Goal: Task Accomplishment & Management: Complete application form

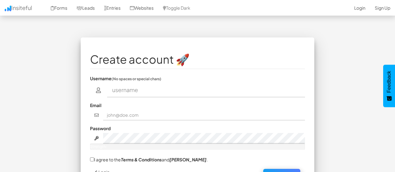
click at [133, 90] on input "text" at bounding box center [206, 90] width 198 height 14
type input "MUHAMMAD ATAUR RAHMAN"
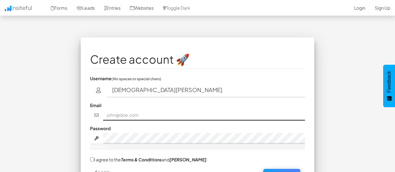
type input "exploreholidaysbd@gmail.com"
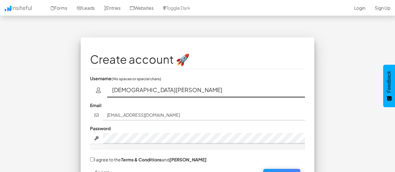
scroll to position [41, 0]
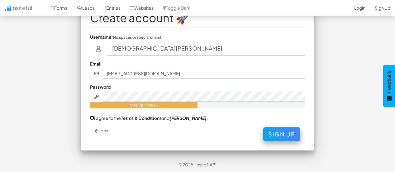
click at [92, 119] on input "I agree to the Terms & Conditions and EULA ." at bounding box center [92, 118] width 4 height 4
checkbox input "true"
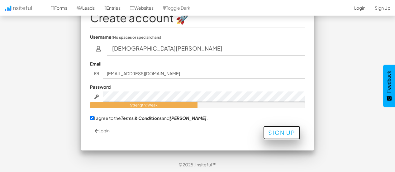
click at [289, 134] on button "Sign Up" at bounding box center [281, 133] width 37 height 14
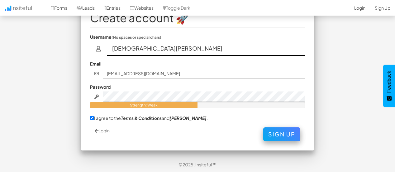
drag, startPoint x: 209, startPoint y: 48, endPoint x: 91, endPoint y: 62, distance: 118.3
click at [91, 62] on fieldset "Create account 🚀 Username (No spaces or special chars) MUHAMMAD ATAUR RAHMAN Em…" at bounding box center [197, 73] width 215 height 136
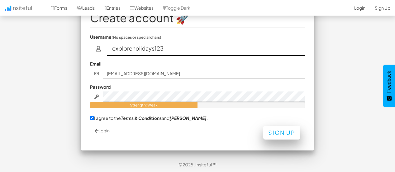
type input "exploreholidays123"
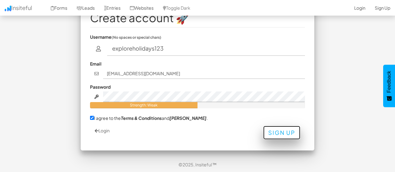
click at [290, 138] on button "Sign Up" at bounding box center [281, 133] width 37 height 14
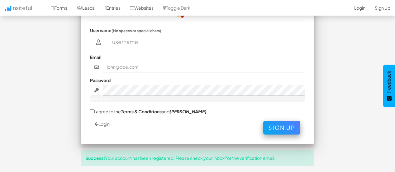
scroll to position [47, 0]
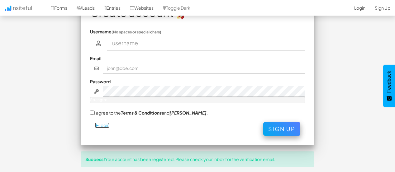
click at [101, 124] on link "Login" at bounding box center [102, 125] width 15 height 6
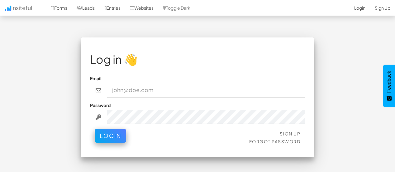
type input "exploreholidays123"
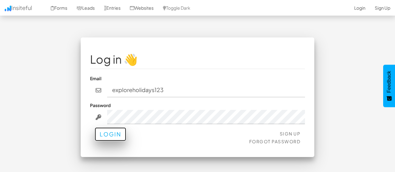
click at [113, 138] on button "Login" at bounding box center [110, 134] width 31 height 14
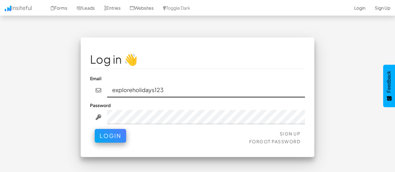
drag, startPoint x: 170, startPoint y: 89, endPoint x: 91, endPoint y: 93, distance: 78.7
click at [91, 93] on div "exploreholidays123" at bounding box center [197, 90] width 215 height 14
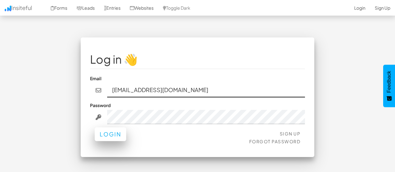
type input "exploreholdaysbd@gmail.com"
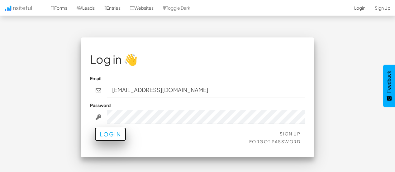
click at [114, 138] on button "Login" at bounding box center [110, 134] width 31 height 14
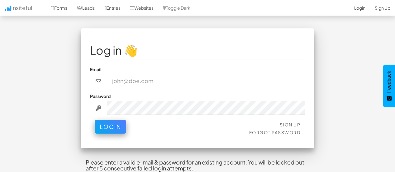
scroll to position [7, 0]
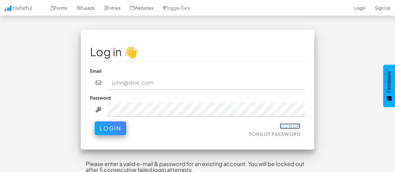
click at [299, 123] on link "Sign Up" at bounding box center [290, 126] width 21 height 6
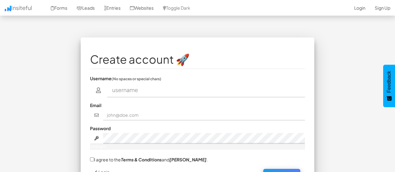
click at [180, 94] on input "text" at bounding box center [206, 90] width 198 height 14
type input "[DEMOGRAPHIC_DATA][PERSON_NAME]"
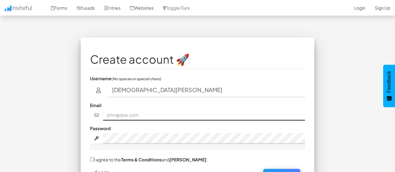
type input "[EMAIL_ADDRESS][DOMAIN_NAME]"
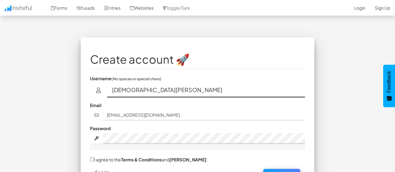
drag, startPoint x: 194, startPoint y: 91, endPoint x: 84, endPoint y: 92, distance: 110.3
click at [84, 92] on div "Create account 🚀 Username (No spaces or special chars) MUHAMMAD ATAUR RAHMAN Em…" at bounding box center [198, 114] width 234 height 154
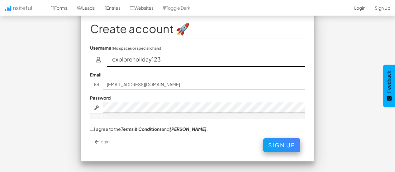
scroll to position [41, 0]
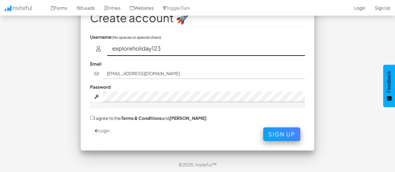
type input "exploreholiday123"
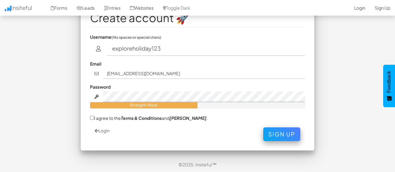
click at [94, 117] on label "I agree to the Terms & Conditions and [PERSON_NAME] ." at bounding box center [149, 117] width 118 height 7
click at [94, 117] on input "I agree to the Terms & Conditions and [PERSON_NAME] ." at bounding box center [92, 118] width 4 height 4
checkbox input "true"
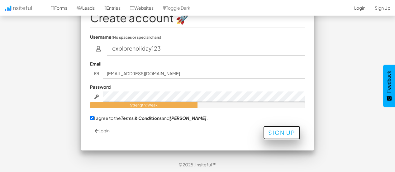
click at [286, 135] on button "Sign Up" at bounding box center [281, 133] width 37 height 14
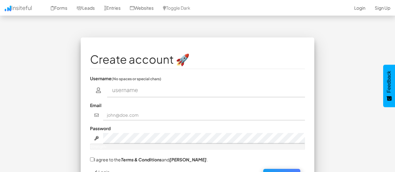
click at [143, 92] on input "text" at bounding box center [206, 90] width 198 height 14
type input "[DEMOGRAPHIC_DATA][PERSON_NAME]"
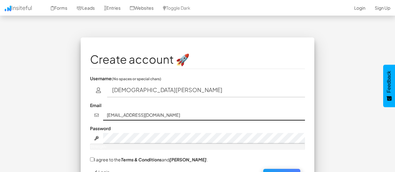
type input "exploreholidays123"
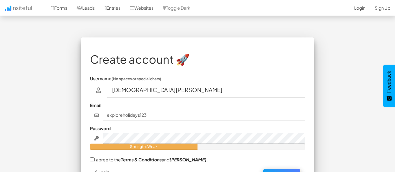
drag, startPoint x: 193, startPoint y: 89, endPoint x: 99, endPoint y: 102, distance: 95.0
click at [99, 102] on fieldset "Create account 🚀 Username (No spaces or special chars) [PERSON_NAME] Email expl…" at bounding box center [197, 115] width 215 height 136
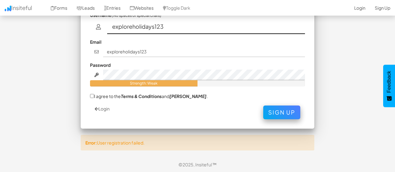
type input "exploreholidays123"
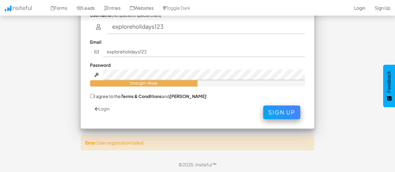
click at [95, 96] on label "I agree to the Terms & Conditions and [PERSON_NAME] ." at bounding box center [149, 96] width 118 height 7
click at [94, 96] on input "I agree to the Terms & Conditions and [PERSON_NAME] ." at bounding box center [92, 96] width 4 height 4
checkbox input "true"
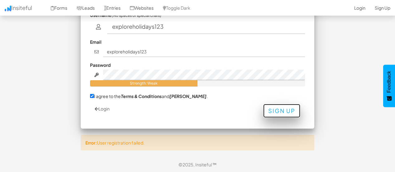
click at [284, 107] on button "Sign Up" at bounding box center [281, 111] width 37 height 14
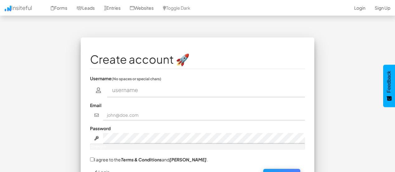
scroll to position [63, 0]
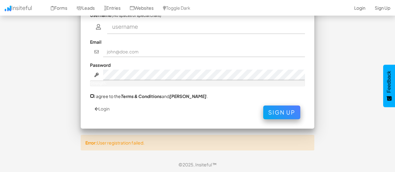
click at [92, 96] on input "I agree to the Terms & Conditions and EULA ." at bounding box center [92, 96] width 4 height 4
checkbox input "true"
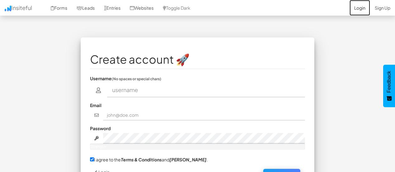
click at [357, 12] on link "Login" at bounding box center [360, 8] width 21 height 16
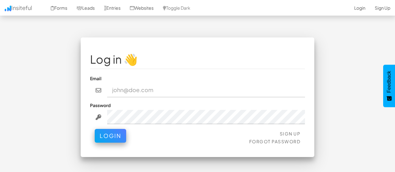
click at [147, 90] on input "email" at bounding box center [206, 90] width 198 height 14
type input "[EMAIL_ADDRESS][DOMAIN_NAME]"
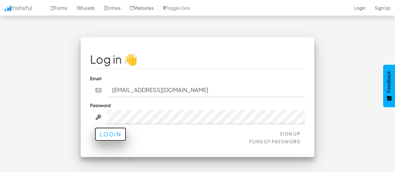
click at [108, 135] on button "Login" at bounding box center [110, 134] width 31 height 14
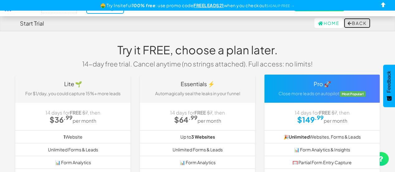
click at [353, 25] on button "Back" at bounding box center [357, 23] width 26 height 10
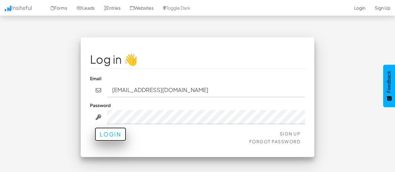
click at [117, 137] on button "Login" at bounding box center [110, 134] width 31 height 14
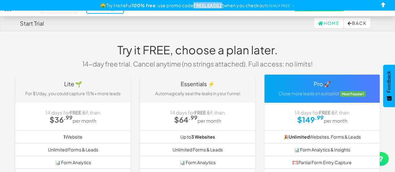
drag, startPoint x: 223, startPoint y: 6, endPoint x: 194, endPoint y: 5, distance: 28.7
click at [194, 5] on u "FREELEADS21" at bounding box center [209, 5] width 31 height 6
copy u "FREELEADS2"
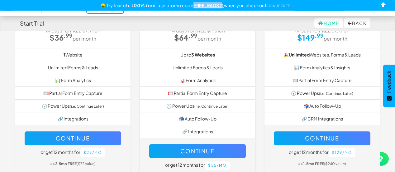
scroll to position [89, 0]
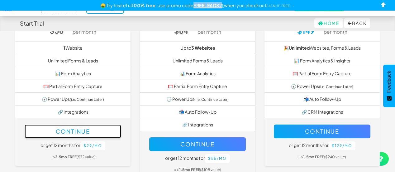
click at [87, 130] on button "Continue" at bounding box center [73, 131] width 97 height 14
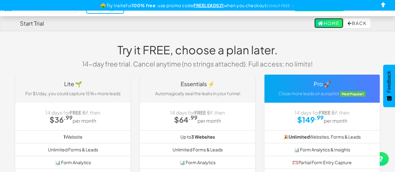
click at [324, 23] on link "Home" at bounding box center [328, 23] width 29 height 10
click at [381, 6] on input "checkbox" at bounding box center [383, 5] width 9 height 9
checkbox input "true"
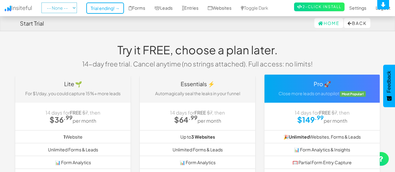
click at [64, 13] on select "-- None --" at bounding box center [59, 7] width 36 height 11
click at [140, 6] on link "Forms" at bounding box center [137, 8] width 26 height 16
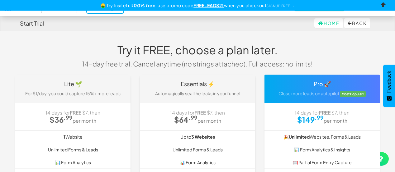
click at [381, 4] on input "checkbox" at bounding box center [383, 5] width 9 height 9
checkbox input "true"
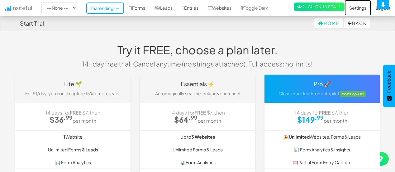
click at [356, 8] on link "Settings" at bounding box center [358, 8] width 26 height 16
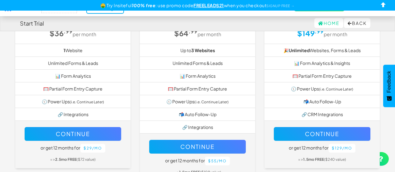
scroll to position [91, 0]
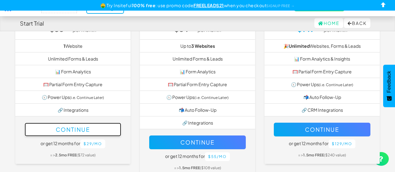
click at [88, 129] on button "Continue" at bounding box center [73, 129] width 97 height 14
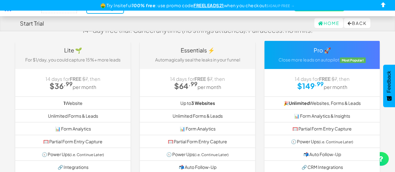
scroll to position [27, 0]
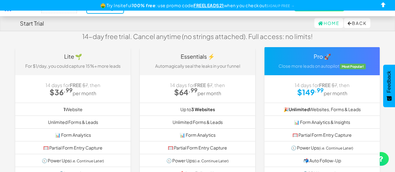
click at [213, 6] on u "FREELEADS21" at bounding box center [209, 5] width 31 height 6
click at [282, 6] on link "SIGNUP FREE →" at bounding box center [280, 6] width 28 height 4
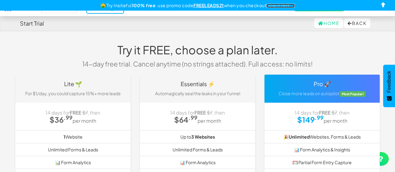
click at [282, 6] on link "SIGNUP FREE →" at bounding box center [280, 6] width 28 height 4
